Goal: Register for event/course

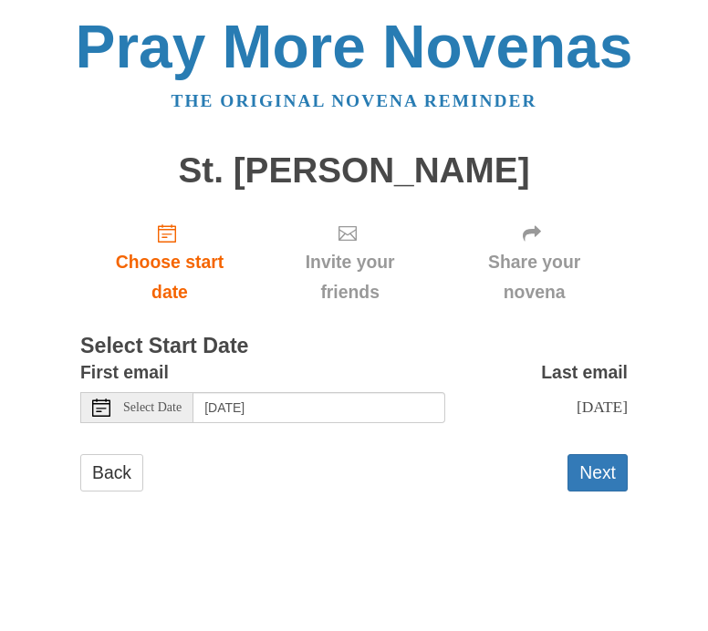
click at [599, 464] on button "Next" at bounding box center [597, 472] width 60 height 37
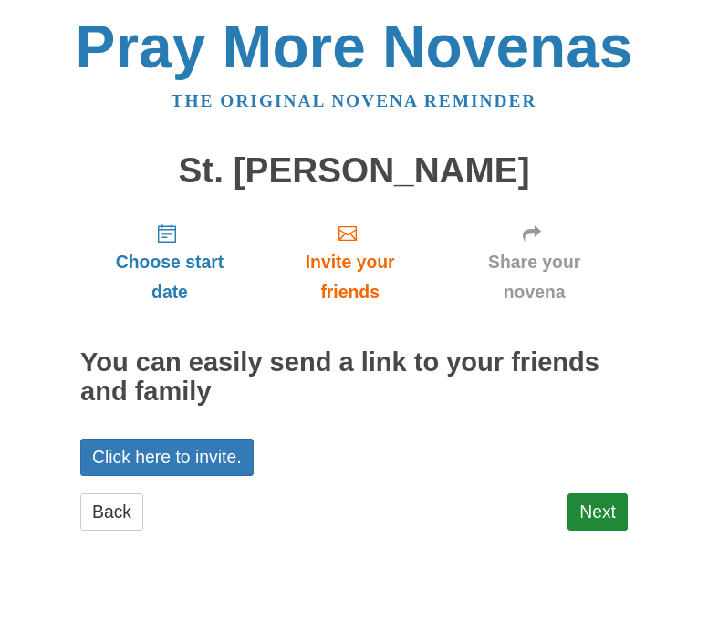
click at [128, 505] on link "Back" at bounding box center [111, 512] width 63 height 37
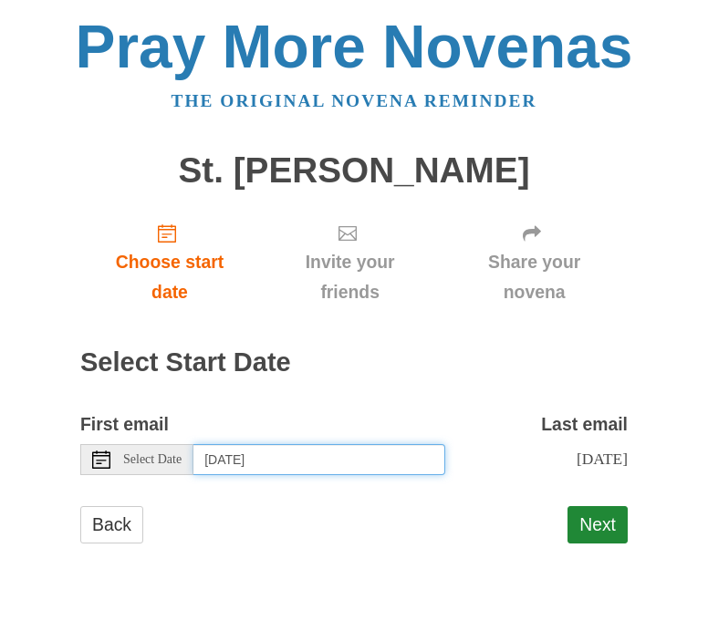
click at [244, 454] on input "Sunday, October 5th" at bounding box center [319, 459] width 252 height 31
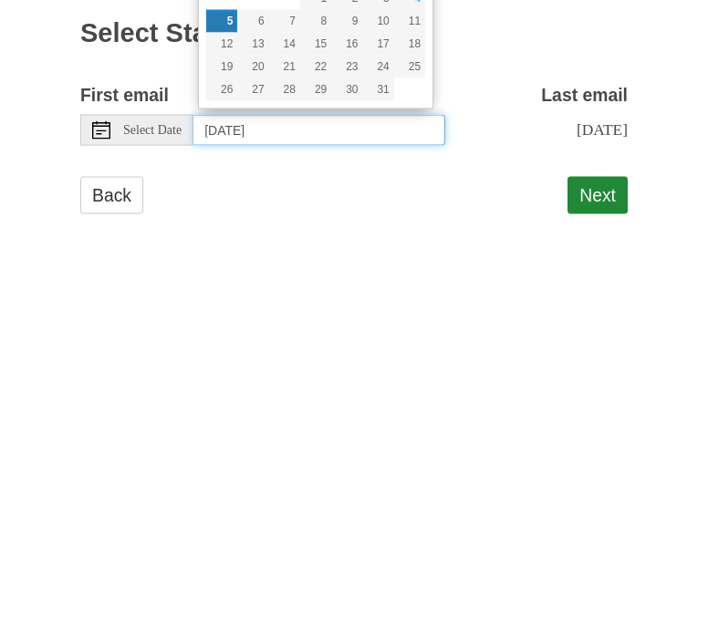
click at [331, 444] on input "Sunday, October 5th" at bounding box center [319, 459] width 252 height 31
type input "Su"
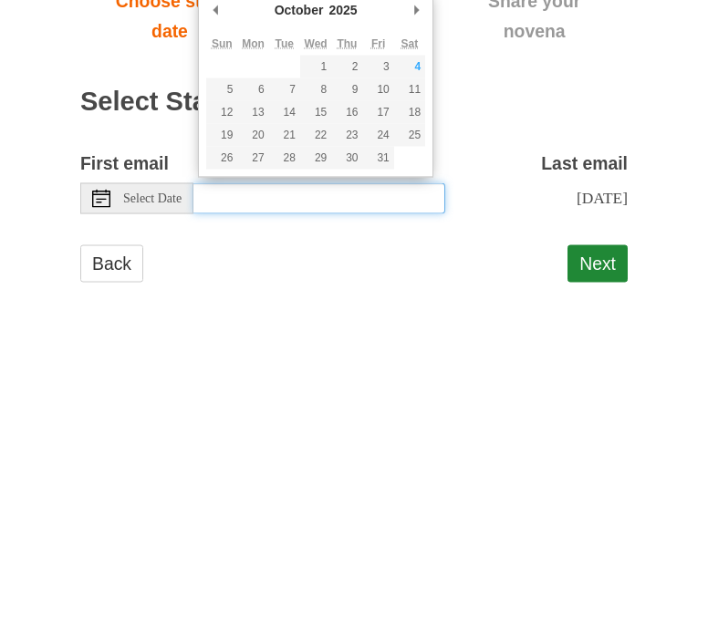
type input "Saturday, October 4th"
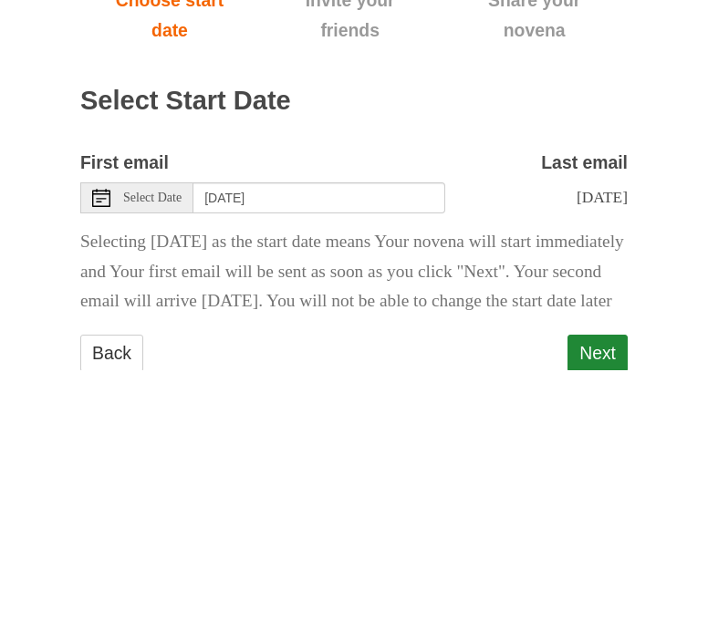
scroll to position [76, 0]
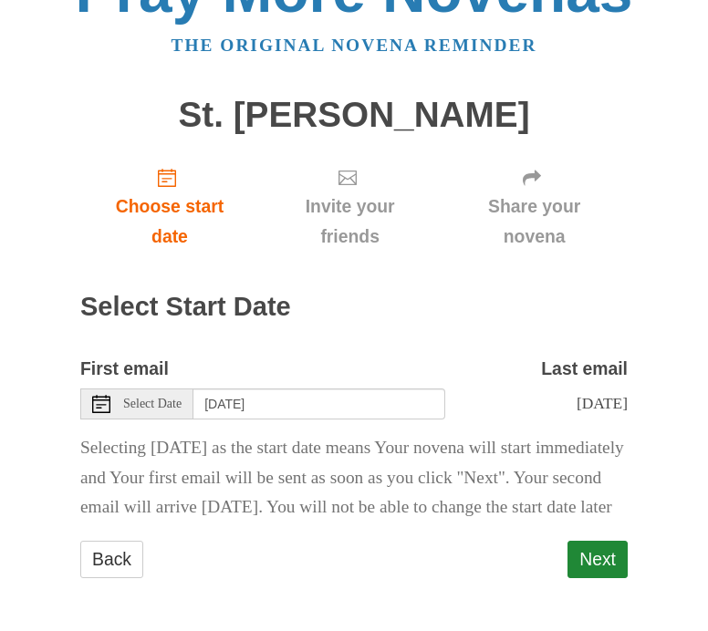
click at [611, 566] on button "Next" at bounding box center [597, 559] width 60 height 37
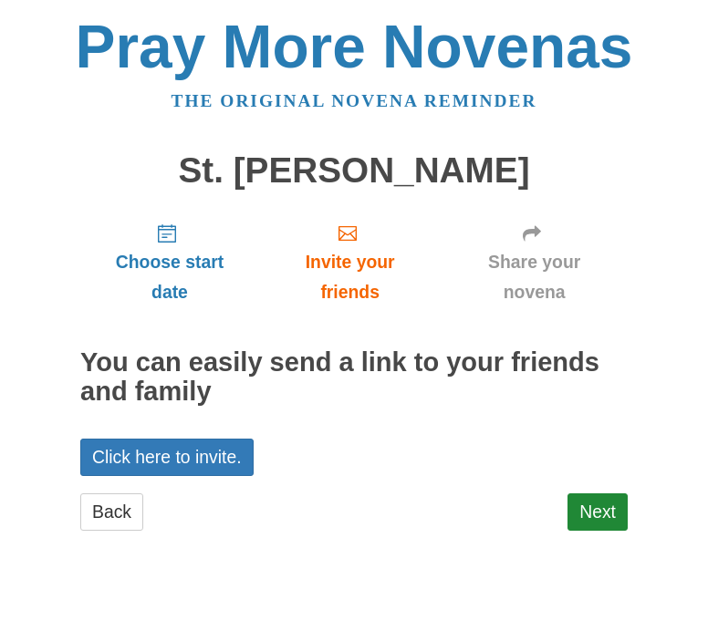
click at [608, 503] on link "Next" at bounding box center [597, 512] width 60 height 37
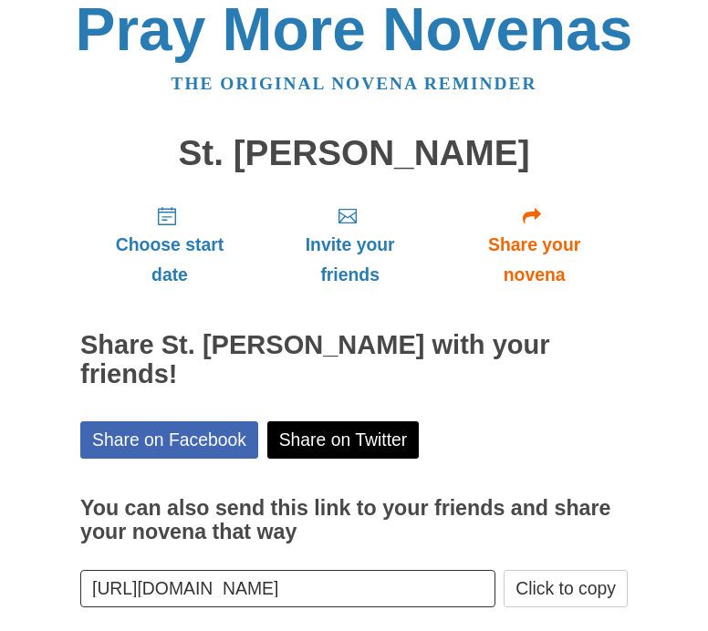
scroll to position [1, 0]
